Goal: Task Accomplishment & Management: Manage account settings

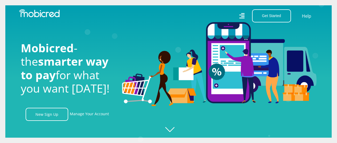
click at [255, 28] on nav "Get Started Open an Account Account Holder Login Help" at bounding box center [168, 16] width 337 height 32
click at [169, 131] on icon "Created with Raphaël 2.3.0" at bounding box center [173, 71] width 337 height 143
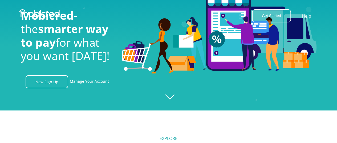
scroll to position [43, 0]
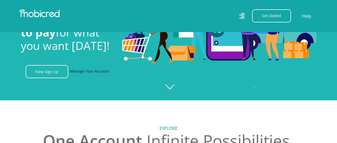
click at [82, 71] on link "Manage Your Account" at bounding box center [89, 71] width 39 height 13
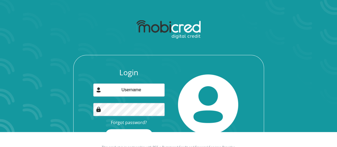
scroll to position [34, 0]
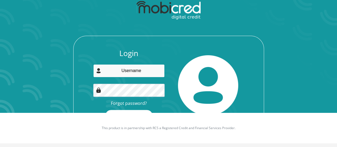
type input "[EMAIL_ADDRESS][PERSON_NAME][DOMAIN_NAME]"
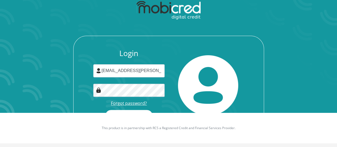
click at [141, 103] on link "Forgot password?" at bounding box center [129, 103] width 36 height 6
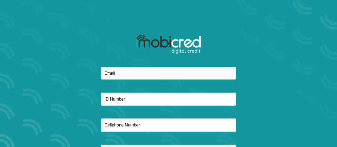
click at [122, 75] on input "email" at bounding box center [168, 73] width 135 height 13
type input "[EMAIL_ADDRESS][PERSON_NAME][DOMAIN_NAME]"
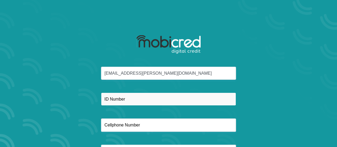
click at [212, 99] on input "text" at bounding box center [168, 98] width 135 height 13
type input "9804155036086"
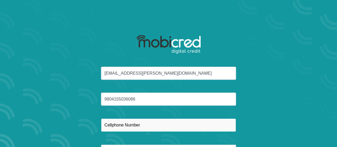
click at [161, 127] on input "text" at bounding box center [168, 124] width 135 height 13
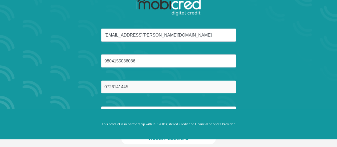
scroll to position [48, 0]
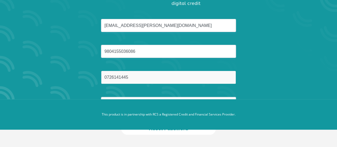
type input "0726141445"
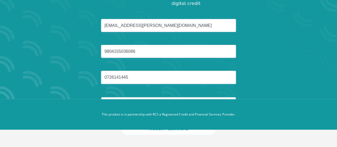
click at [207, 97] on input "text" at bounding box center [168, 103] width 135 height 13
type input "Riyaan"
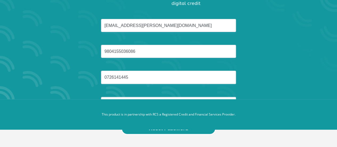
click at [163, 132] on button "Reset Password" at bounding box center [168, 128] width 94 height 12
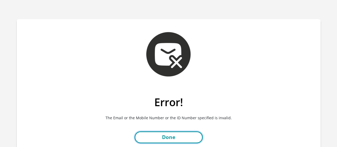
click at [154, 134] on link "Done" at bounding box center [168, 137] width 68 height 12
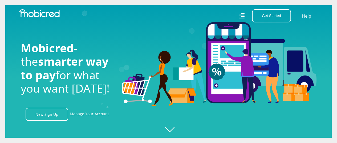
click at [179, 130] on icon "Created with [PERSON_NAME] 2.3.0" at bounding box center [173, 71] width 337 height 143
click at [174, 128] on icon "Created with [PERSON_NAME] 2.3.0" at bounding box center [173, 71] width 337 height 143
click at [169, 128] on icon "Created with [PERSON_NAME] 2.3.0" at bounding box center [173, 71] width 337 height 143
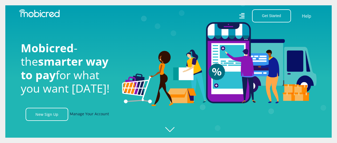
click at [89, 116] on link "Manage Your Account" at bounding box center [89, 114] width 39 height 13
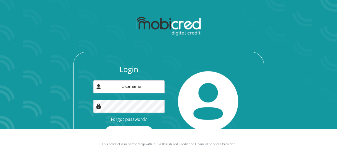
scroll to position [31, 0]
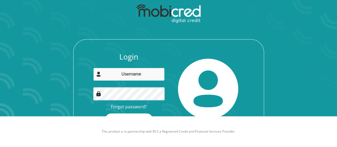
type input "[EMAIL_ADDRESS][PERSON_NAME][DOMAIN_NAME]"
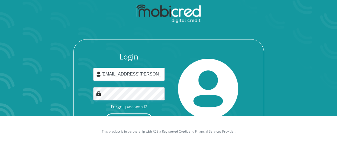
click at [118, 114] on button "Login" at bounding box center [128, 119] width 47 height 12
click at [135, 107] on link "Forgot password?" at bounding box center [129, 107] width 36 height 6
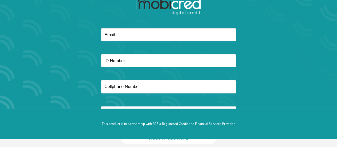
scroll to position [48, 0]
